Goal: Information Seeking & Learning: Check status

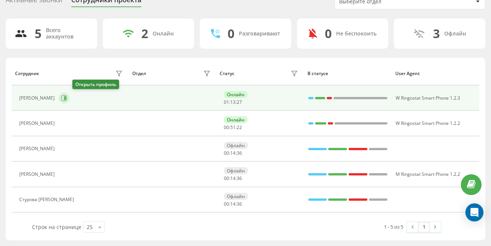
click at [66, 100] on icon at bounding box center [65, 98] width 2 height 4
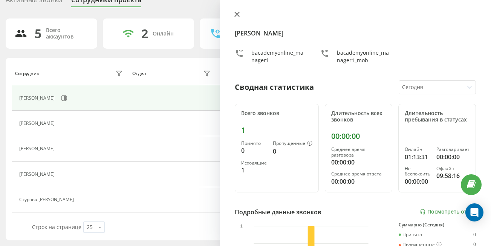
click at [236, 16] on icon at bounding box center [237, 14] width 5 height 5
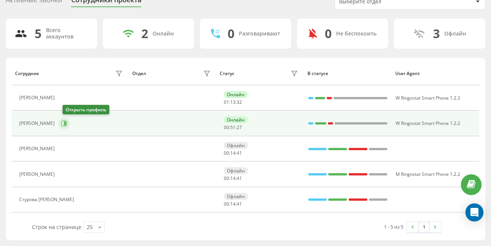
click at [66, 126] on icon at bounding box center [64, 123] width 6 height 6
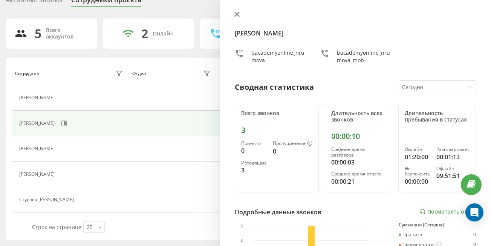
click at [235, 17] on icon at bounding box center [237, 14] width 5 height 5
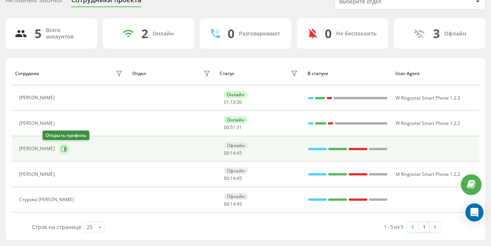
click at [64, 147] on icon at bounding box center [65, 149] width 2 height 4
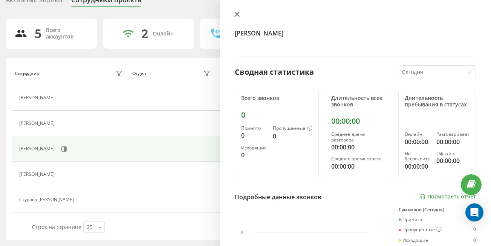
click at [235, 15] on icon at bounding box center [237, 14] width 5 height 5
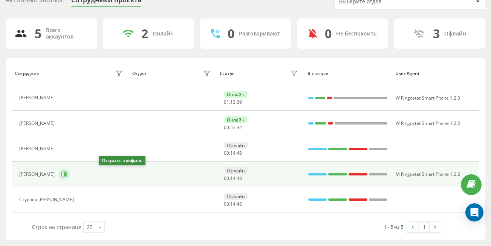
click at [70, 179] on button at bounding box center [63, 174] width 11 height 11
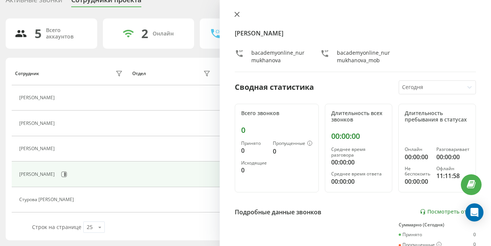
click at [236, 15] on icon at bounding box center [237, 14] width 5 height 5
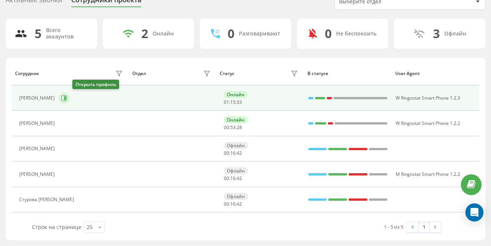
click at [67, 97] on icon at bounding box center [64, 98] width 6 height 6
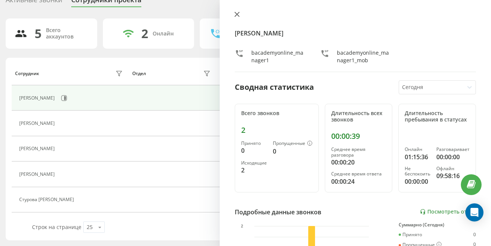
click at [235, 12] on icon at bounding box center [237, 14] width 5 height 5
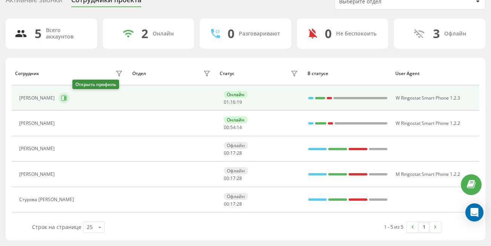
click at [67, 97] on icon at bounding box center [64, 98] width 6 height 6
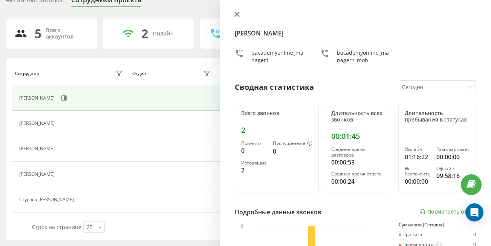
click at [238, 14] on icon at bounding box center [237, 14] width 5 height 5
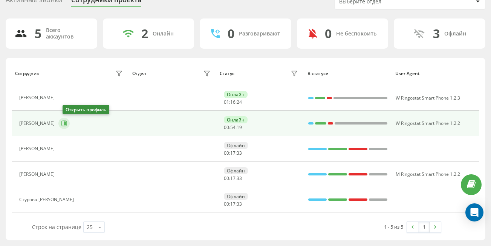
click at [67, 126] on icon at bounding box center [64, 124] width 6 height 6
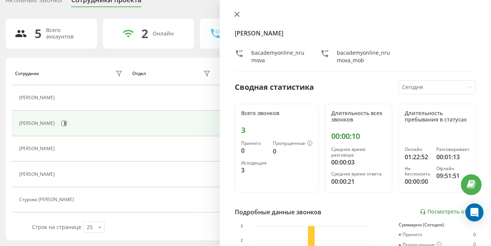
click at [237, 18] on button at bounding box center [237, 14] width 10 height 7
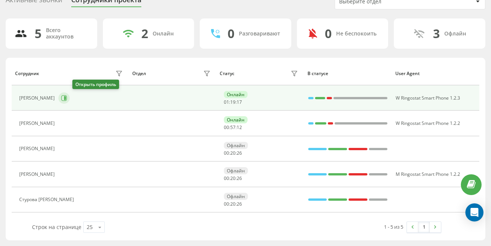
click at [67, 100] on icon at bounding box center [64, 98] width 6 height 6
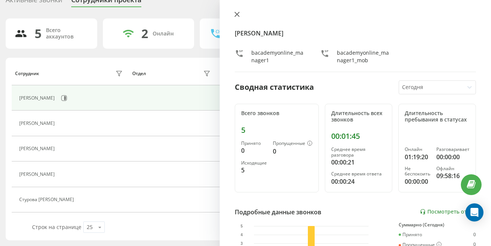
click at [237, 15] on icon at bounding box center [237, 14] width 5 height 5
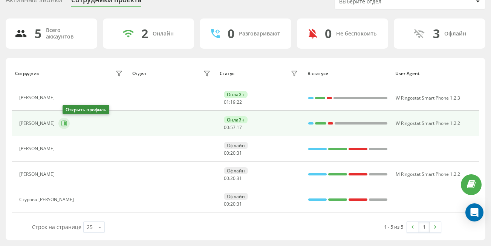
click at [67, 124] on icon at bounding box center [64, 123] width 6 height 6
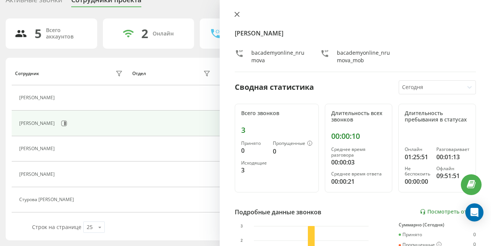
click at [237, 14] on icon at bounding box center [237, 14] width 5 height 5
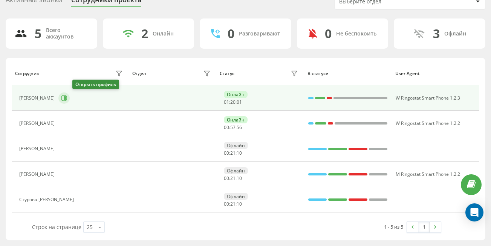
click at [67, 98] on icon at bounding box center [64, 98] width 6 height 6
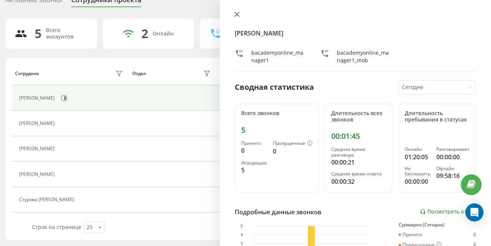
click at [237, 15] on icon at bounding box center [237, 14] width 5 height 5
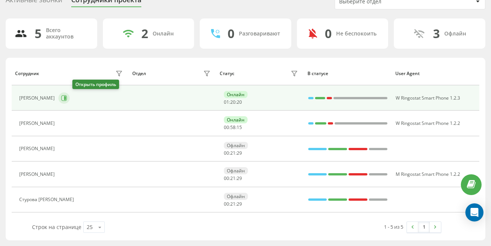
click at [67, 96] on icon at bounding box center [64, 98] width 6 height 6
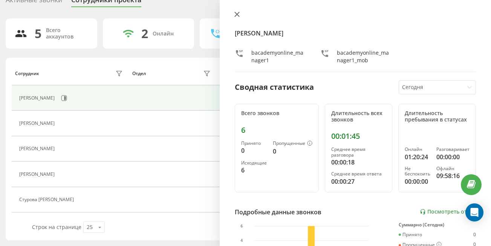
click at [236, 12] on icon at bounding box center [237, 14] width 5 height 5
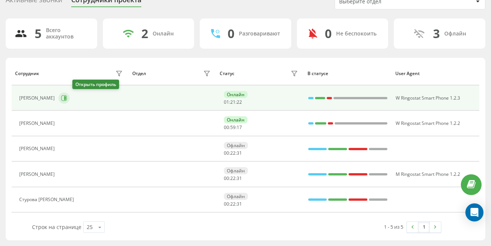
click at [70, 97] on button at bounding box center [63, 97] width 11 height 11
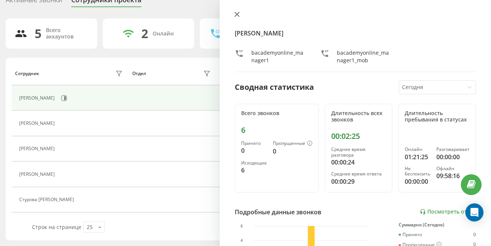
click at [238, 16] on icon at bounding box center [237, 14] width 5 height 5
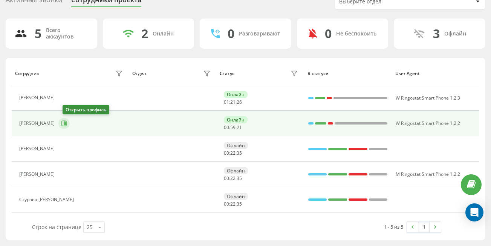
click at [68, 127] on button at bounding box center [63, 123] width 11 height 11
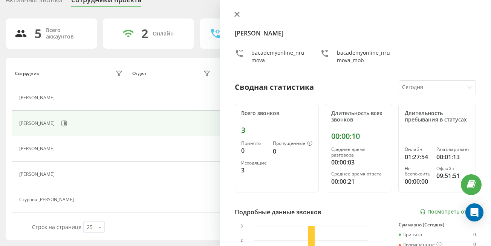
click at [238, 15] on icon at bounding box center [237, 14] width 5 height 5
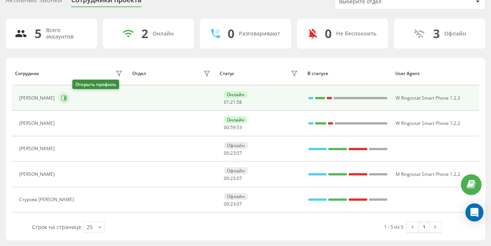
click at [67, 98] on icon at bounding box center [64, 98] width 6 height 6
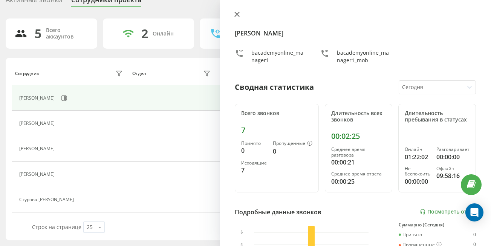
click at [236, 15] on icon at bounding box center [237, 14] width 5 height 5
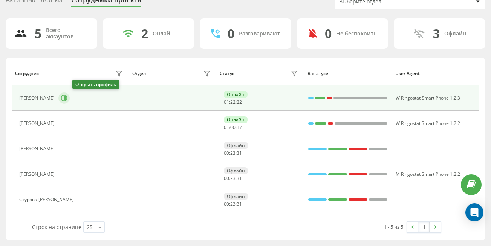
click at [67, 97] on icon at bounding box center [64, 98] width 6 height 6
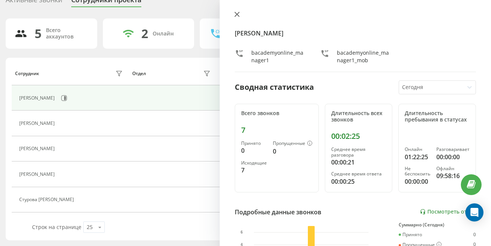
click at [239, 15] on icon at bounding box center [237, 14] width 5 height 5
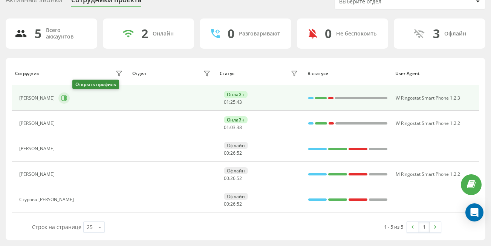
click at [67, 101] on icon at bounding box center [64, 98] width 6 height 6
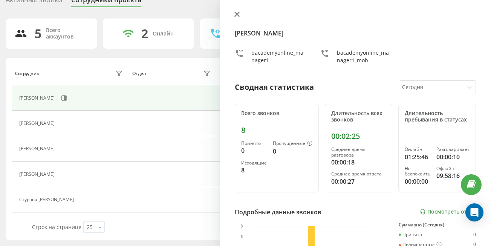
click at [238, 15] on icon at bounding box center [237, 14] width 5 height 5
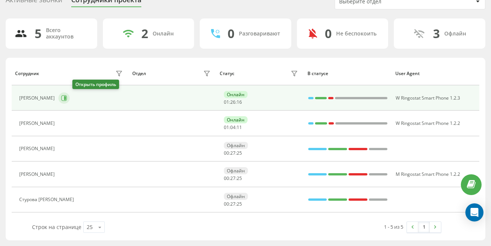
click at [67, 98] on icon at bounding box center [64, 98] width 6 height 6
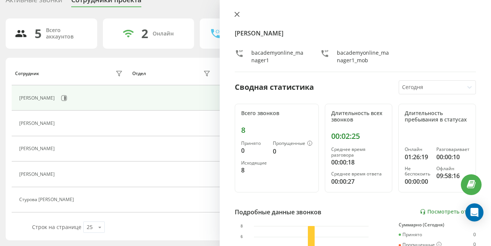
click at [236, 14] on icon at bounding box center [237, 14] width 5 height 5
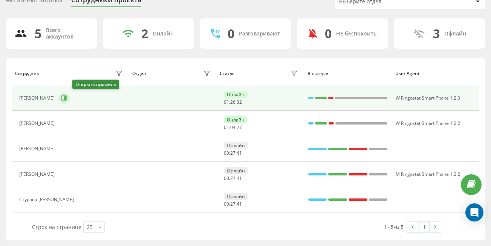
click at [67, 100] on icon at bounding box center [64, 98] width 6 height 6
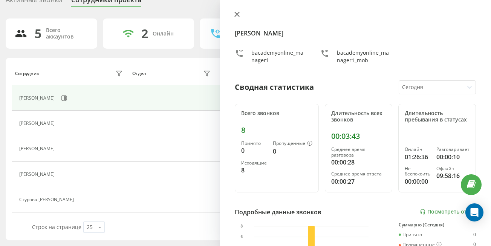
click at [238, 14] on icon at bounding box center [237, 14] width 5 height 5
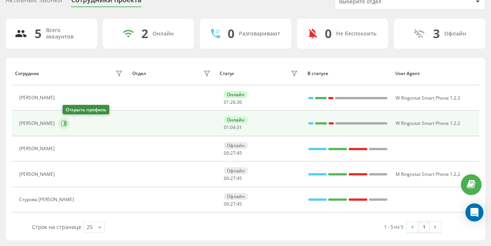
click at [67, 120] on button at bounding box center [63, 123] width 11 height 11
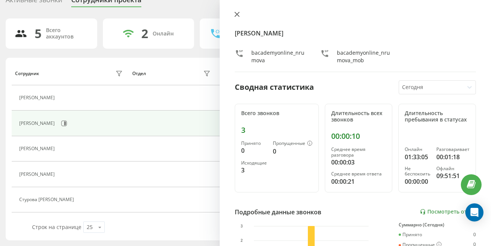
click at [233, 14] on button at bounding box center [237, 14] width 10 height 7
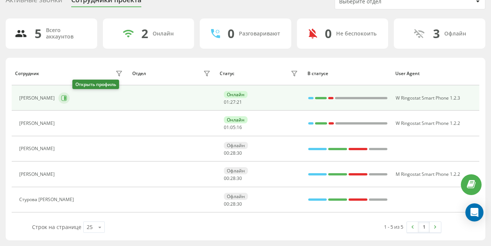
click at [66, 98] on icon at bounding box center [65, 98] width 2 height 4
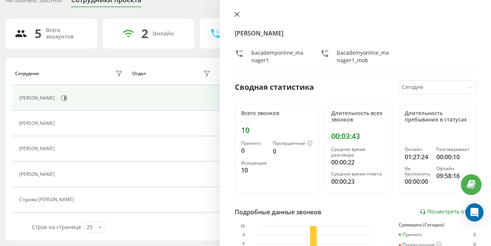
click at [240, 16] on button at bounding box center [237, 14] width 10 height 7
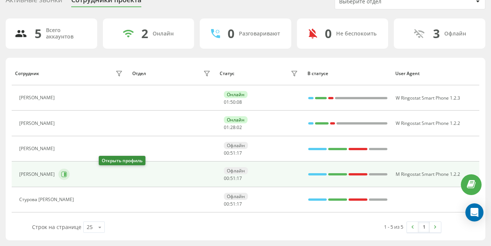
click at [70, 172] on button at bounding box center [63, 174] width 11 height 11
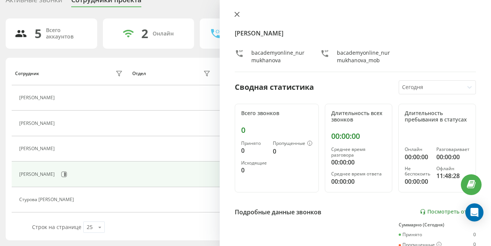
click at [237, 14] on icon at bounding box center [237, 14] width 5 height 5
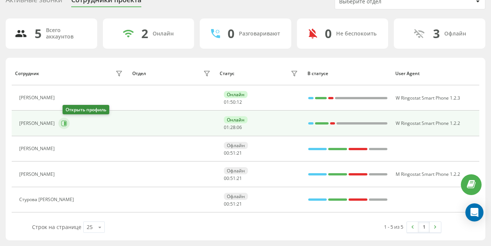
click at [67, 124] on icon at bounding box center [64, 123] width 6 height 6
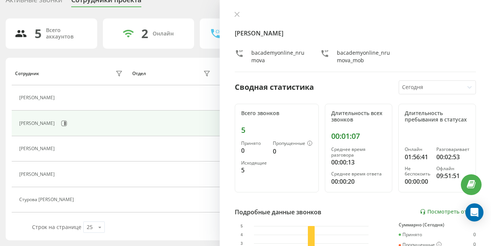
click at [235, 15] on icon at bounding box center [237, 14] width 5 height 5
